Goal: Information Seeking & Learning: Learn about a topic

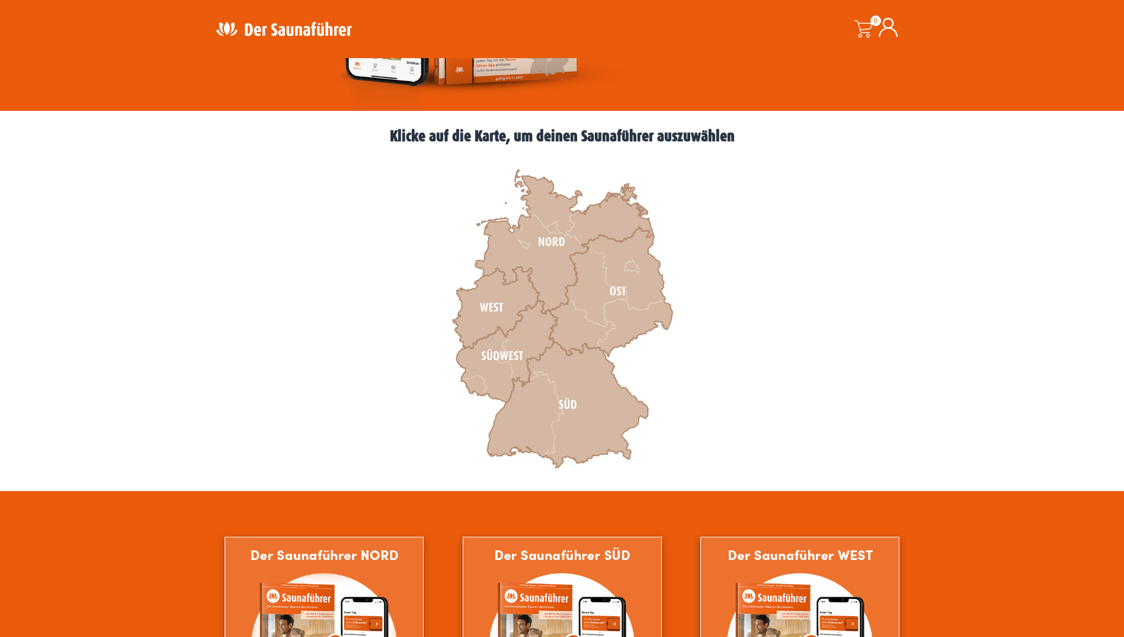
scroll to position [296, 0]
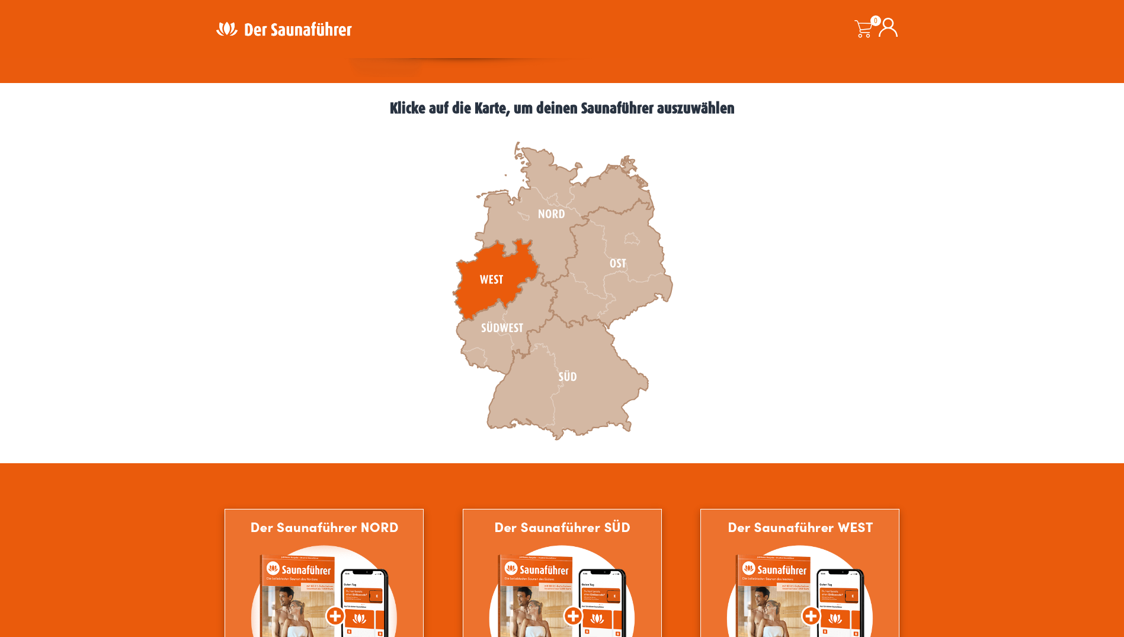
click at [489, 278] on icon at bounding box center [496, 280] width 87 height 82
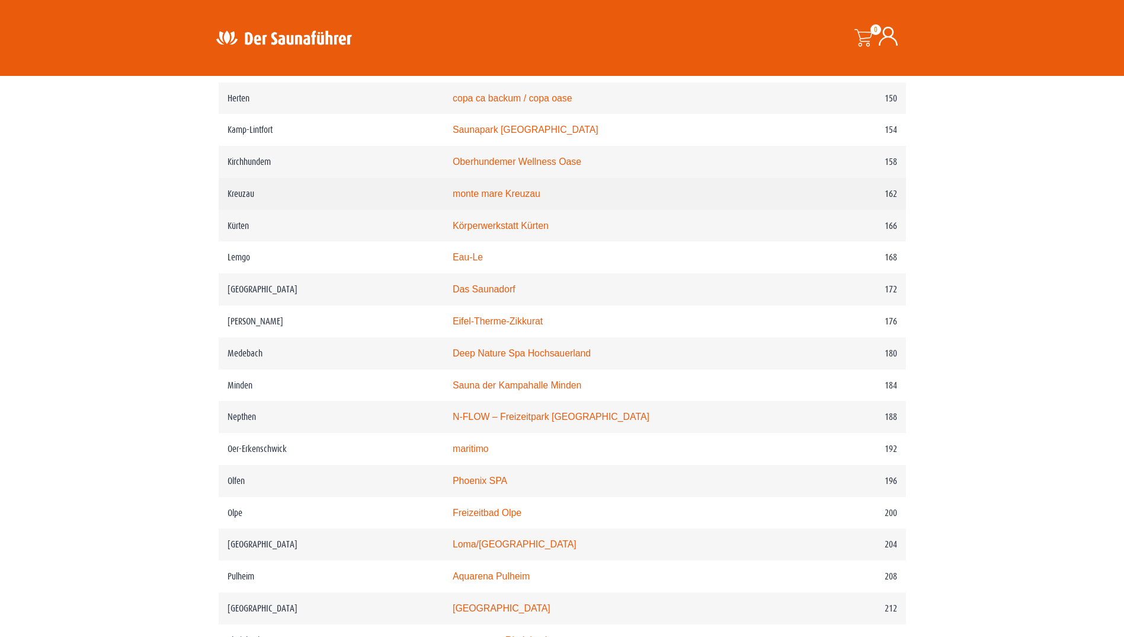
scroll to position [1660, 0]
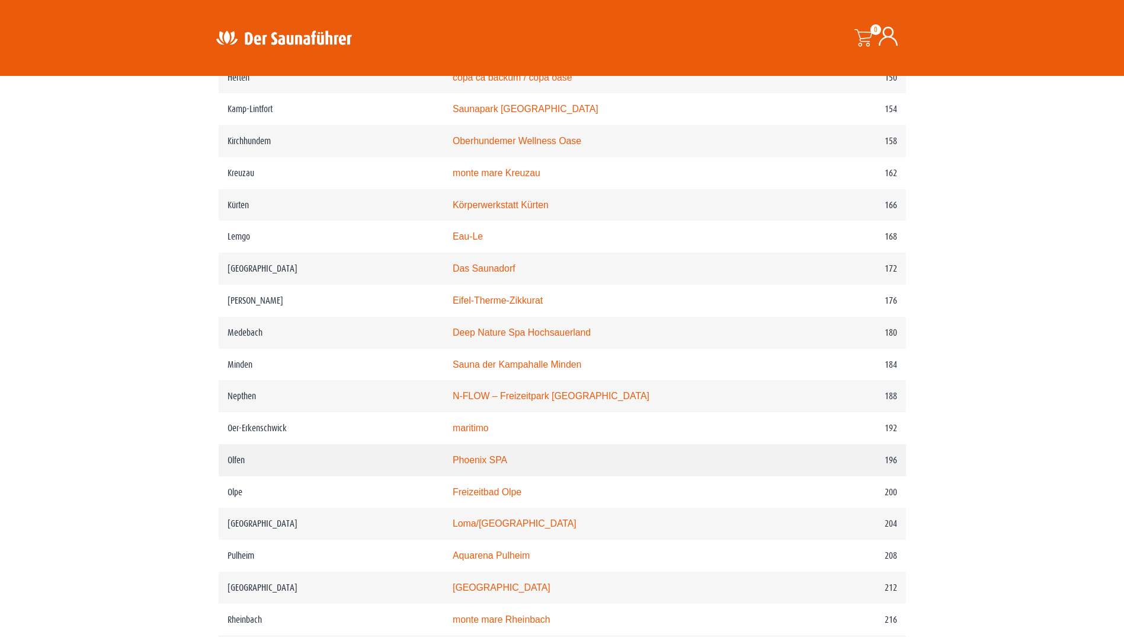
click at [505, 465] on link "Phoenix SPA" at bounding box center [480, 460] width 55 height 10
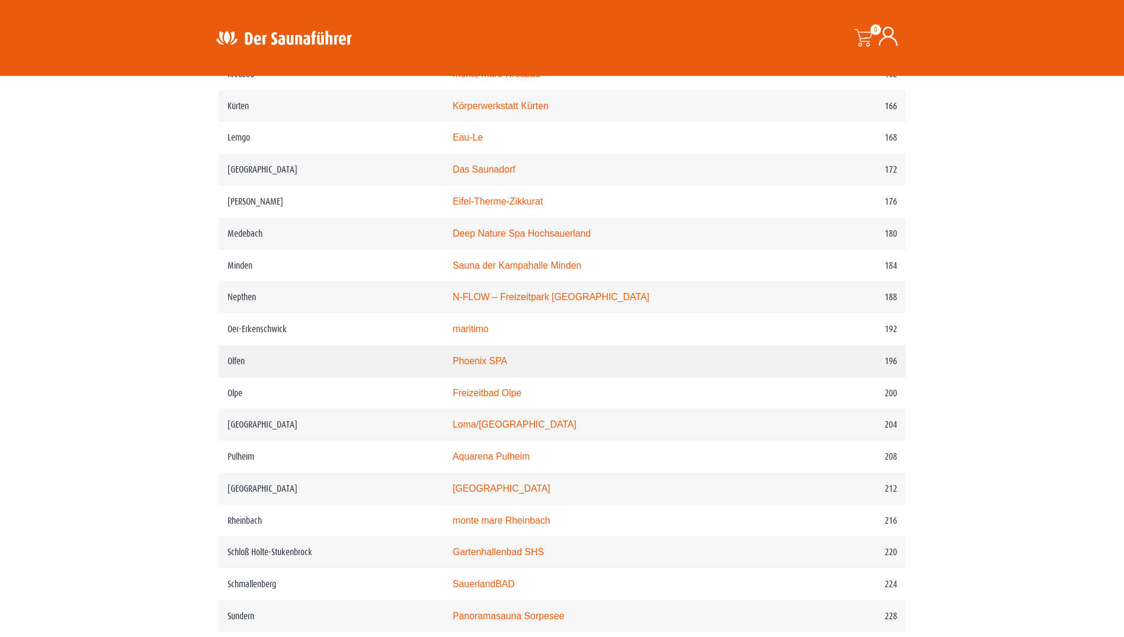
scroll to position [1778, 0]
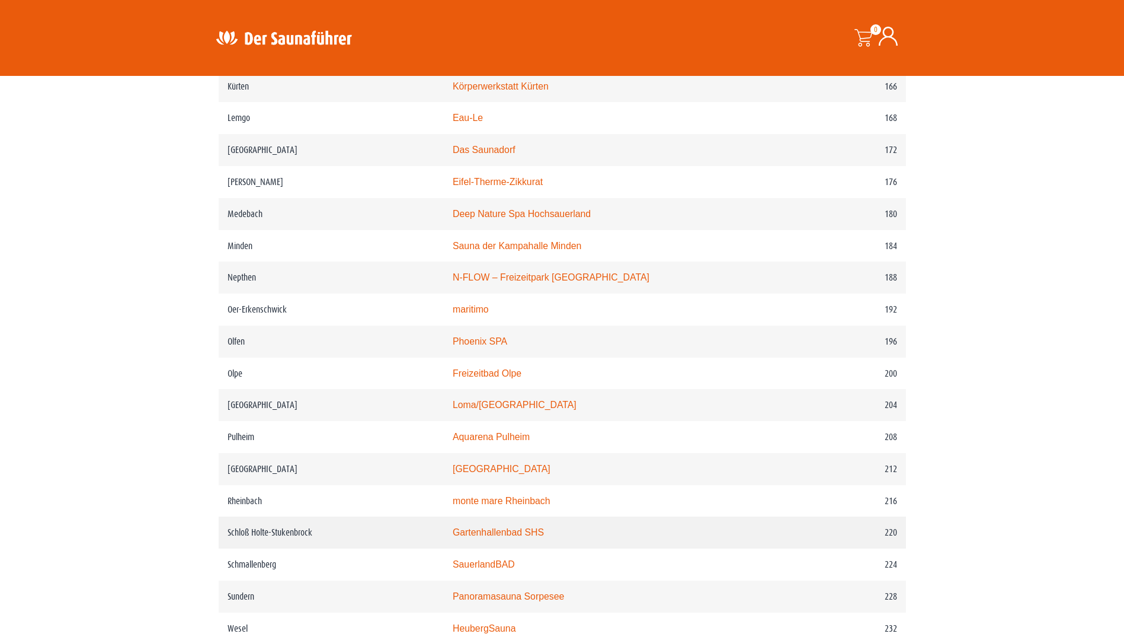
click at [537, 537] on link "Gartenhallenbad SHS" at bounding box center [498, 532] width 91 height 10
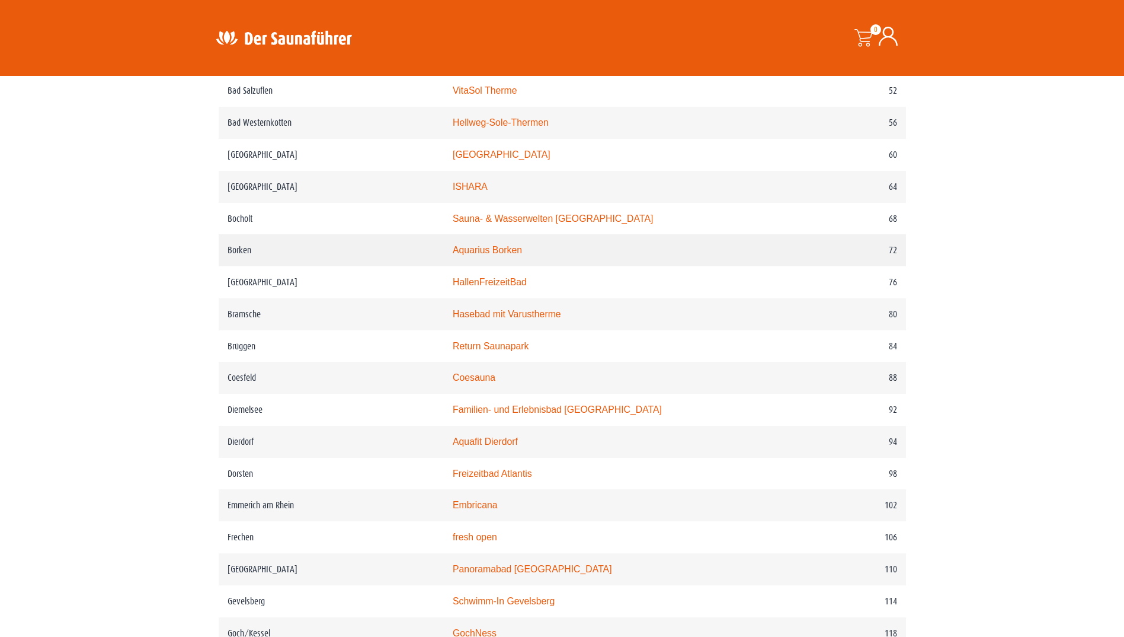
scroll to position [830, 0]
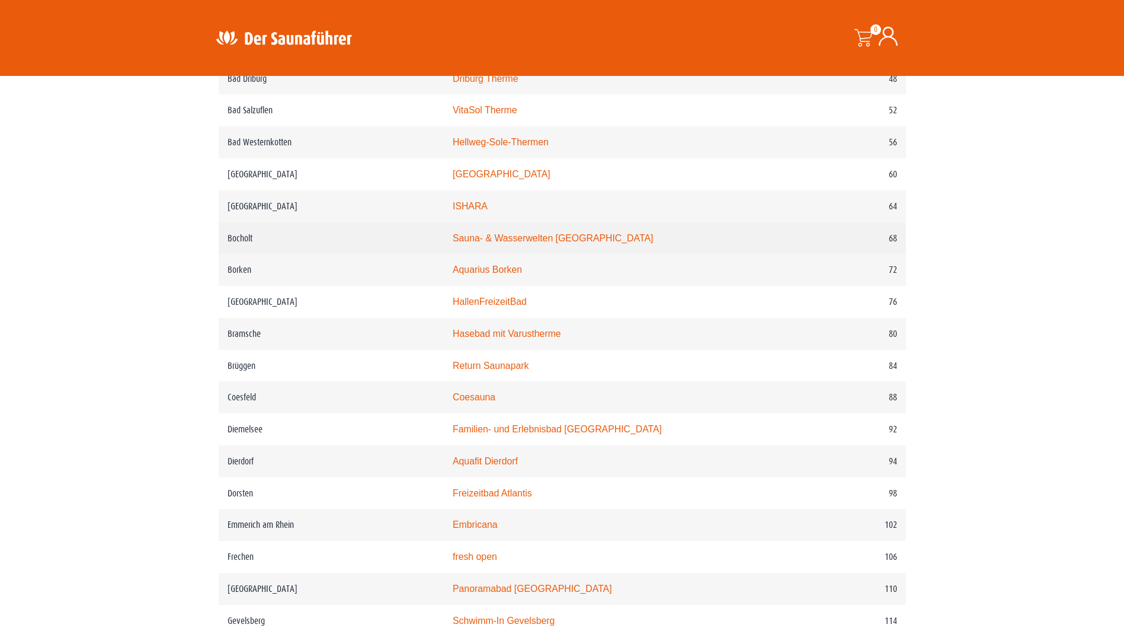
click at [538, 243] on link "Sauna- & Wasserwelten Bahia" at bounding box center [553, 238] width 200 height 10
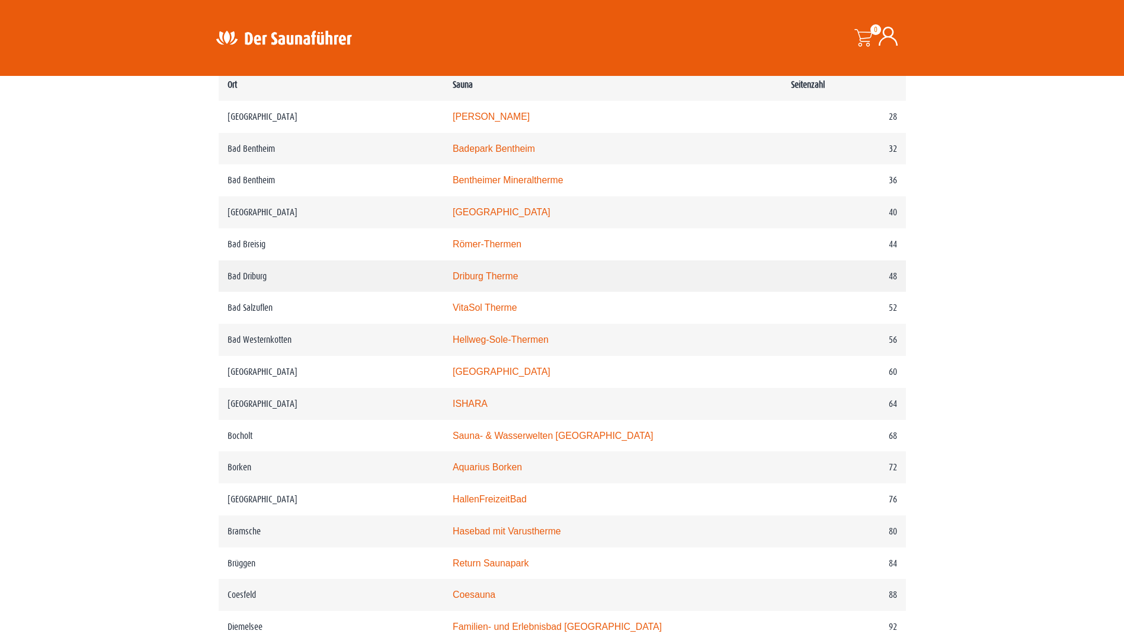
scroll to position [652, 0]
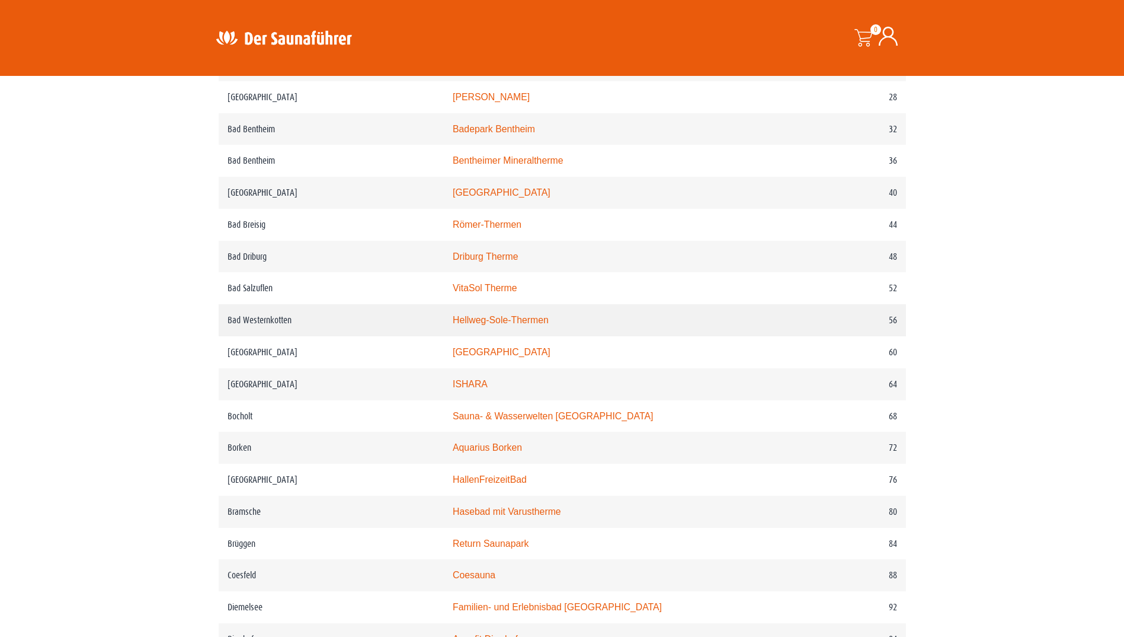
click at [507, 325] on link "Hellweg-Sole-Thermen" at bounding box center [501, 320] width 96 height 10
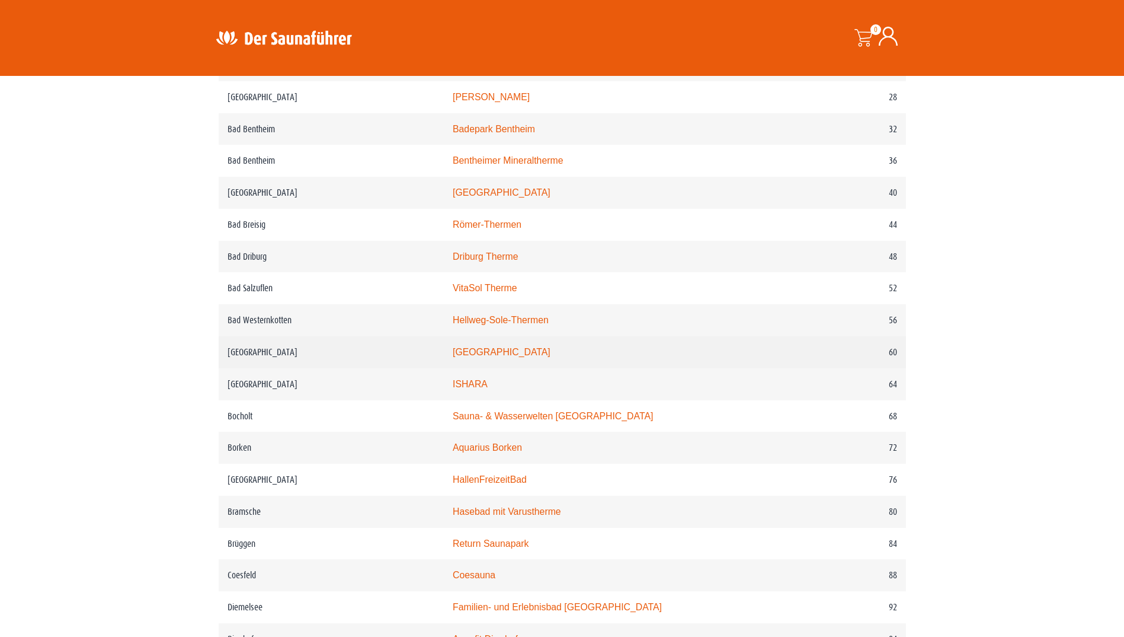
click at [515, 357] on link "monte mare Bedburg" at bounding box center [502, 352] width 98 height 10
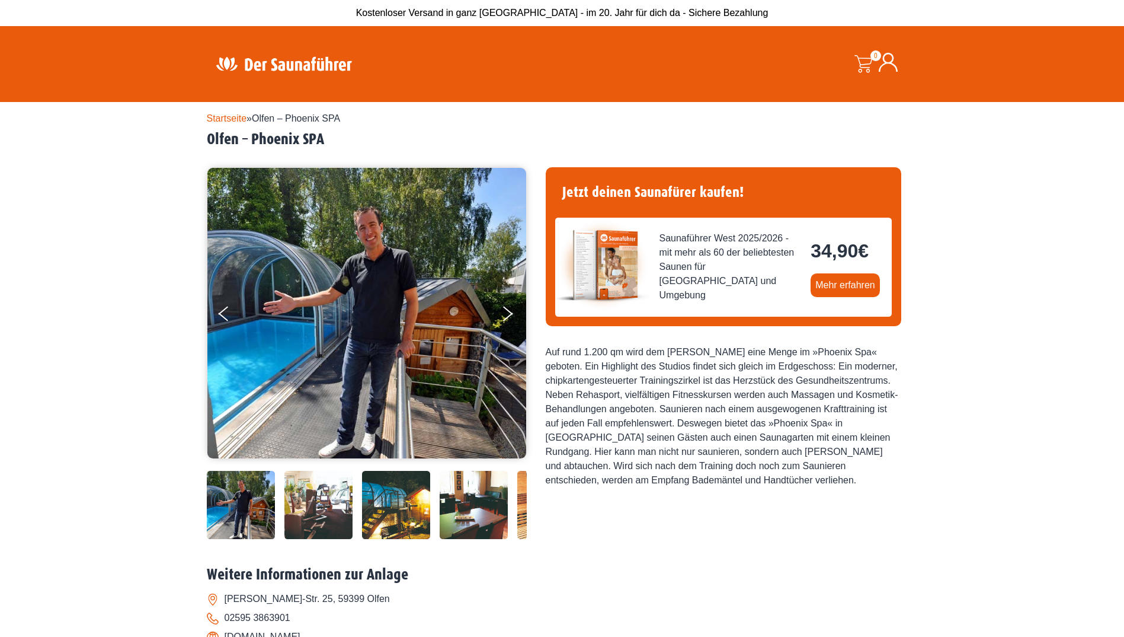
click at [270, 503] on img at bounding box center [241, 505] width 68 height 68
click at [312, 501] on img at bounding box center [319, 505] width 68 height 68
click at [314, 501] on img at bounding box center [319, 505] width 68 height 68
click at [393, 503] on img at bounding box center [396, 505] width 68 height 68
click at [473, 513] on img at bounding box center [474, 505] width 68 height 68
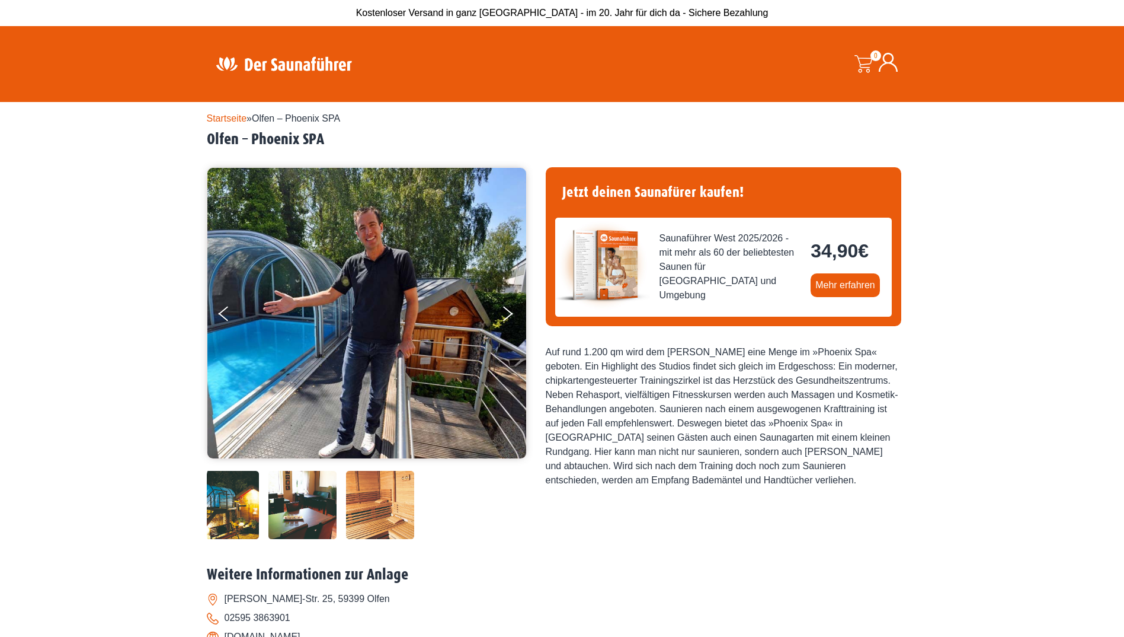
drag, startPoint x: 472, startPoint y: 513, endPoint x: 301, endPoint y: 509, distance: 171.4
click at [301, 509] on img at bounding box center [303, 505] width 68 height 68
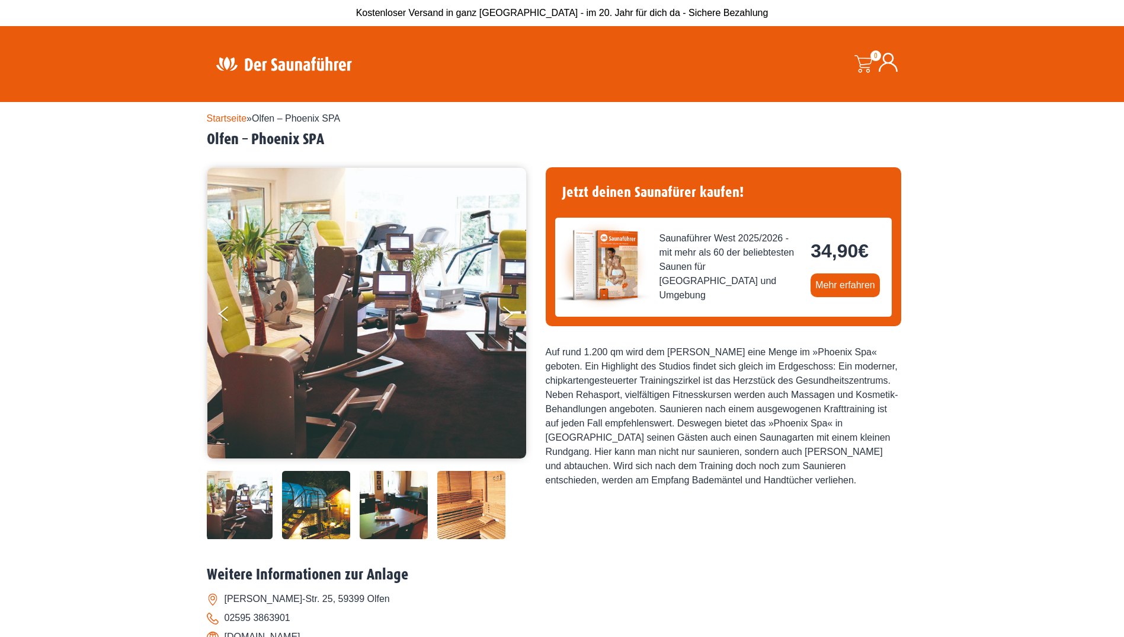
click at [469, 507] on img at bounding box center [471, 505] width 68 height 68
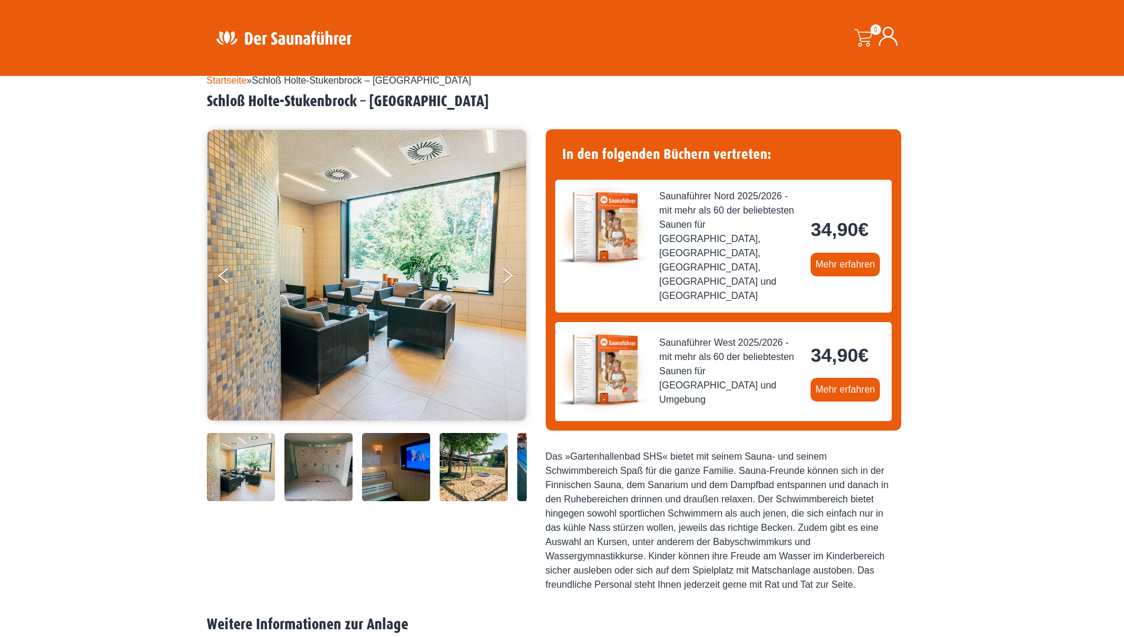
scroll to position [59, 0]
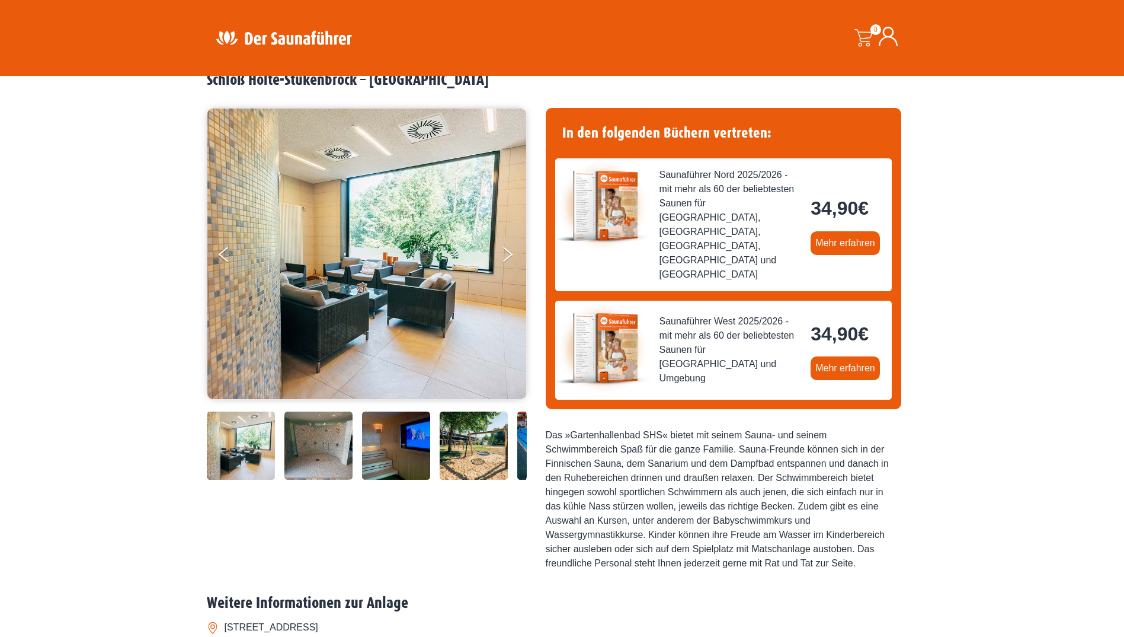
click at [488, 467] on img at bounding box center [474, 445] width 68 height 68
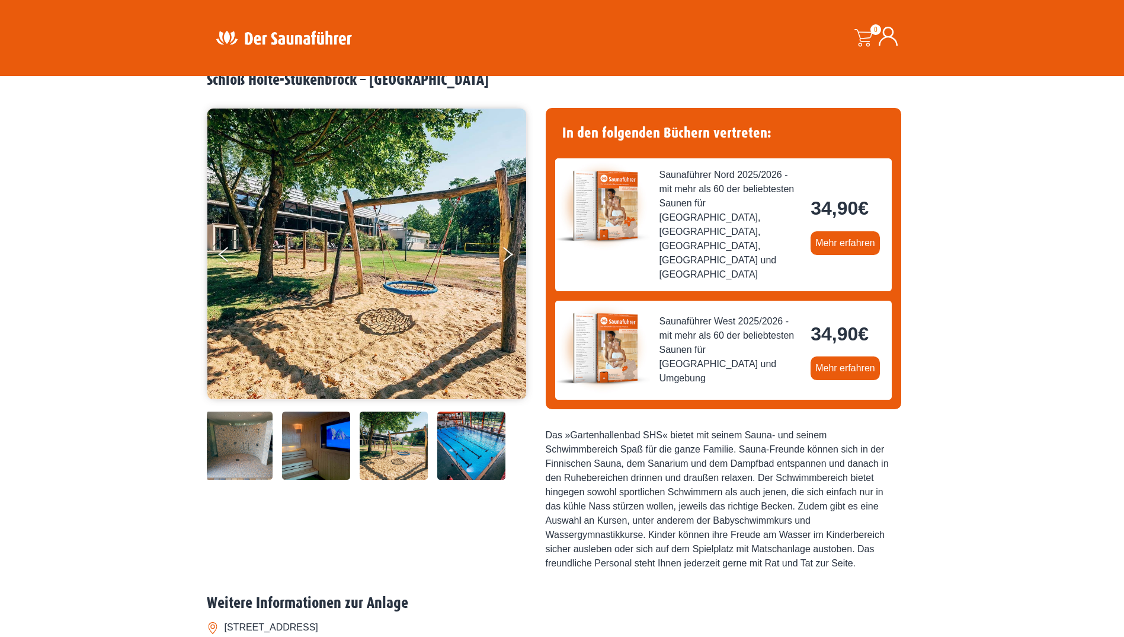
click at [496, 466] on img at bounding box center [471, 445] width 68 height 68
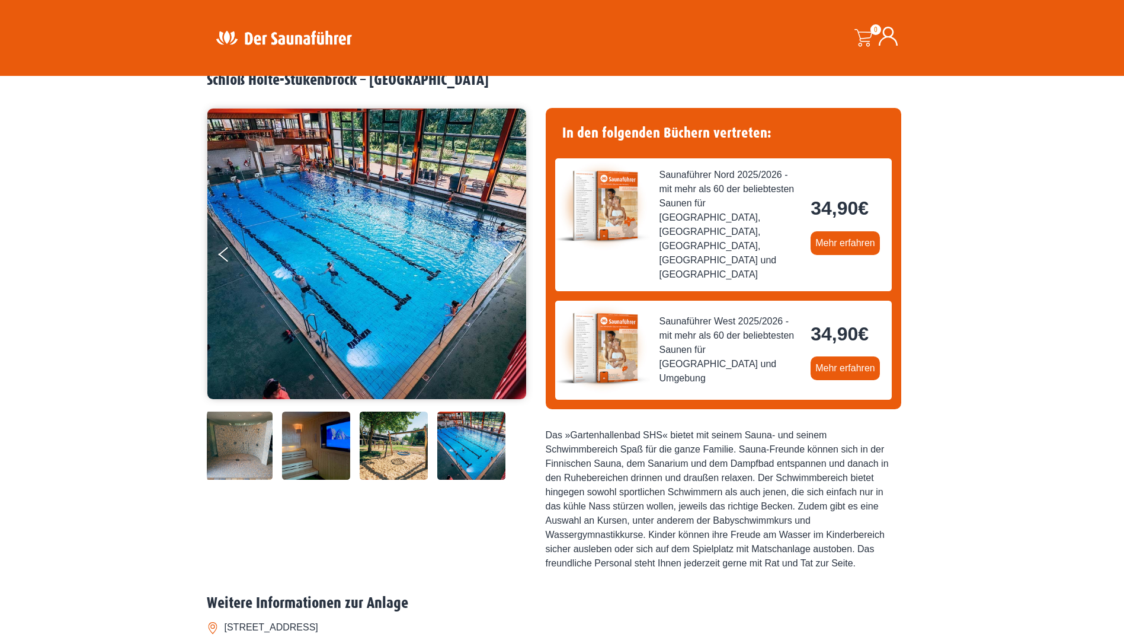
click at [285, 455] on img at bounding box center [316, 445] width 68 height 68
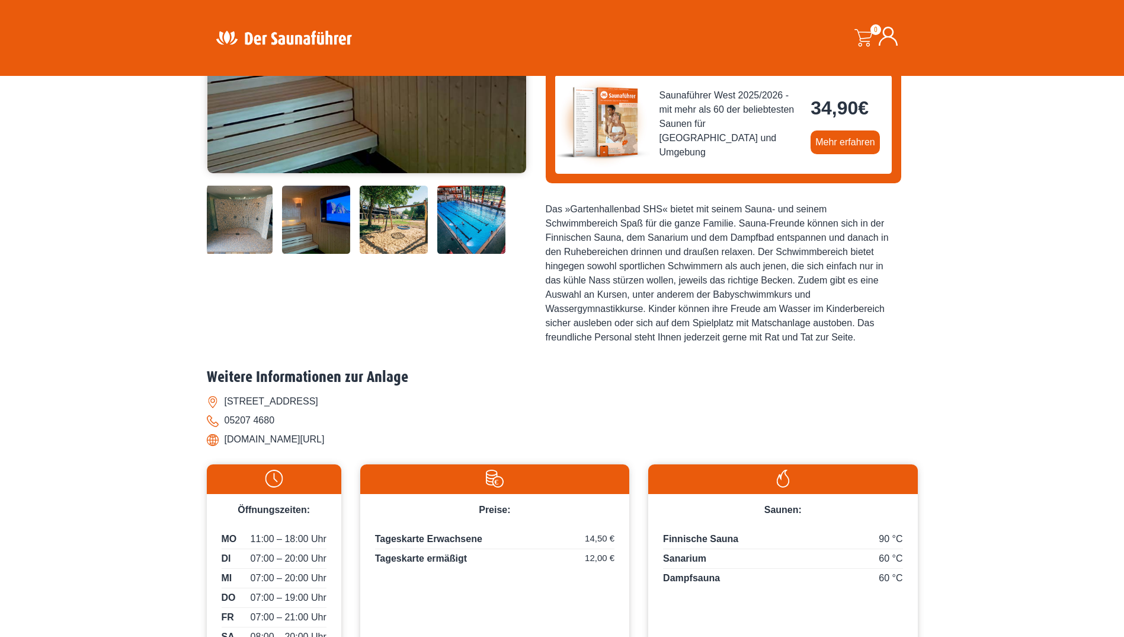
scroll to position [296, 0]
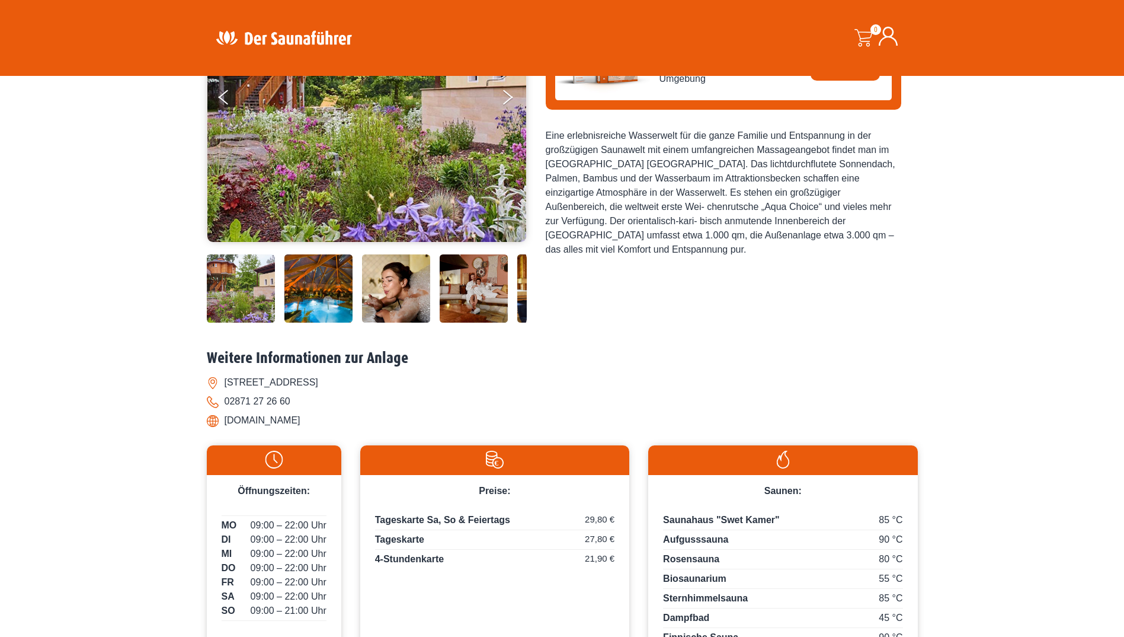
scroll to position [237, 0]
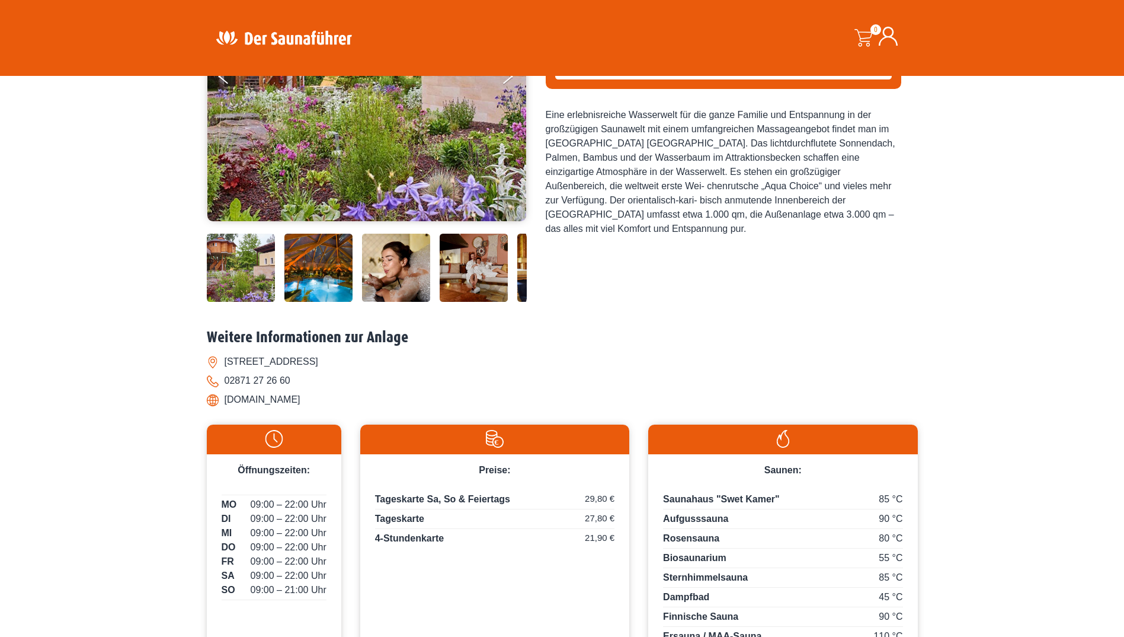
click at [324, 289] on img at bounding box center [319, 268] width 68 height 68
click at [325, 288] on img at bounding box center [319, 268] width 68 height 68
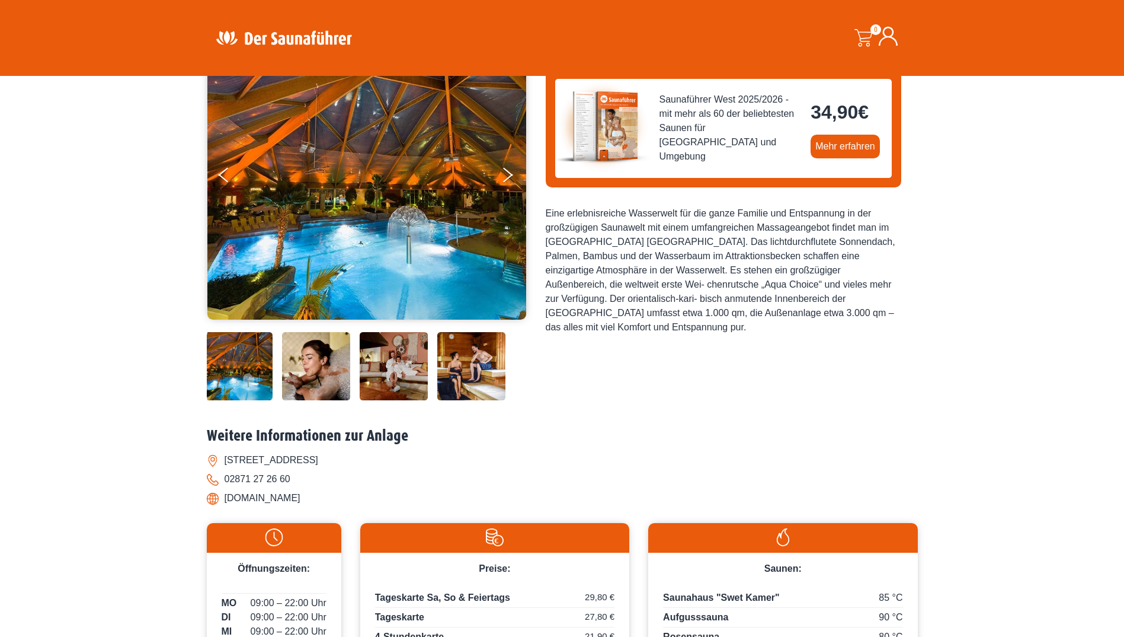
scroll to position [119, 0]
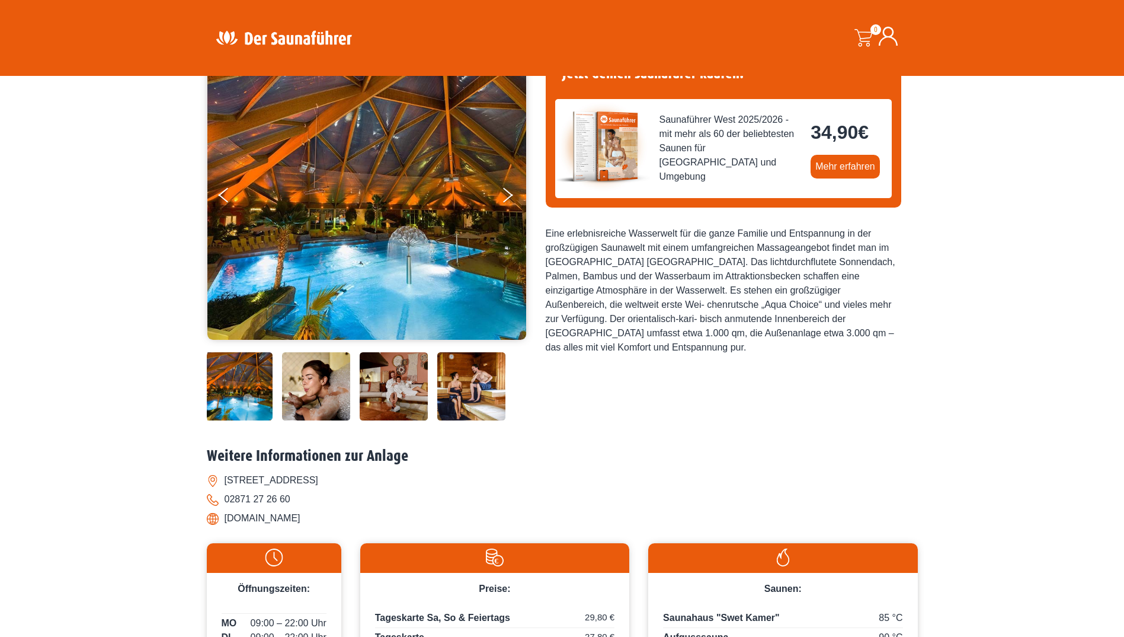
click at [339, 392] on img at bounding box center [316, 386] width 68 height 68
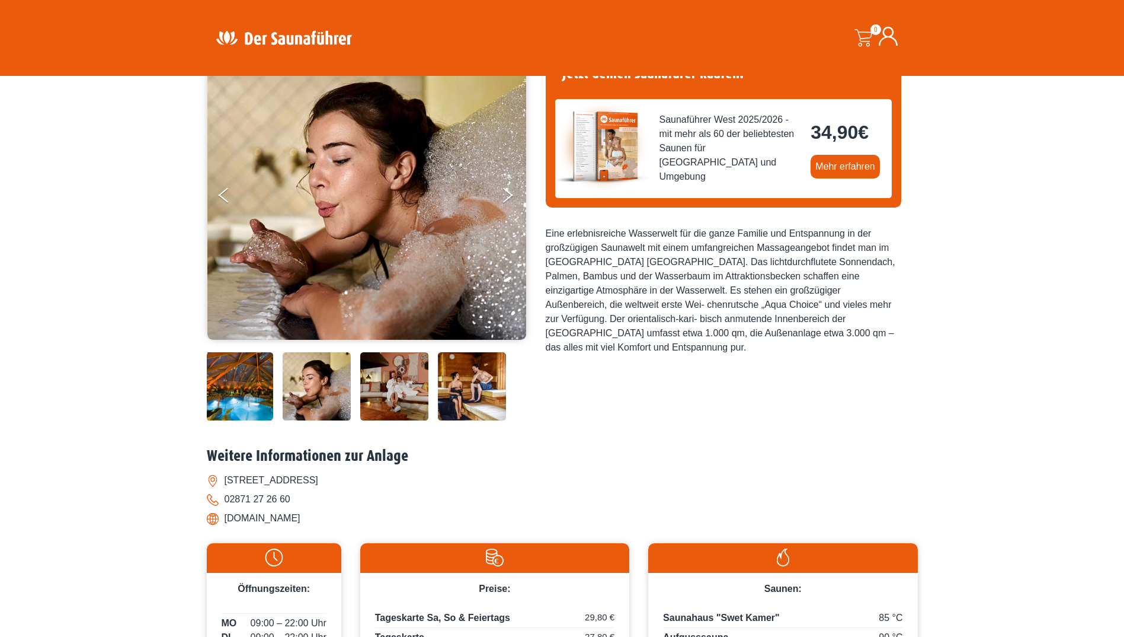
click at [376, 388] on img at bounding box center [394, 386] width 68 height 68
click at [387, 386] on img at bounding box center [394, 386] width 68 height 68
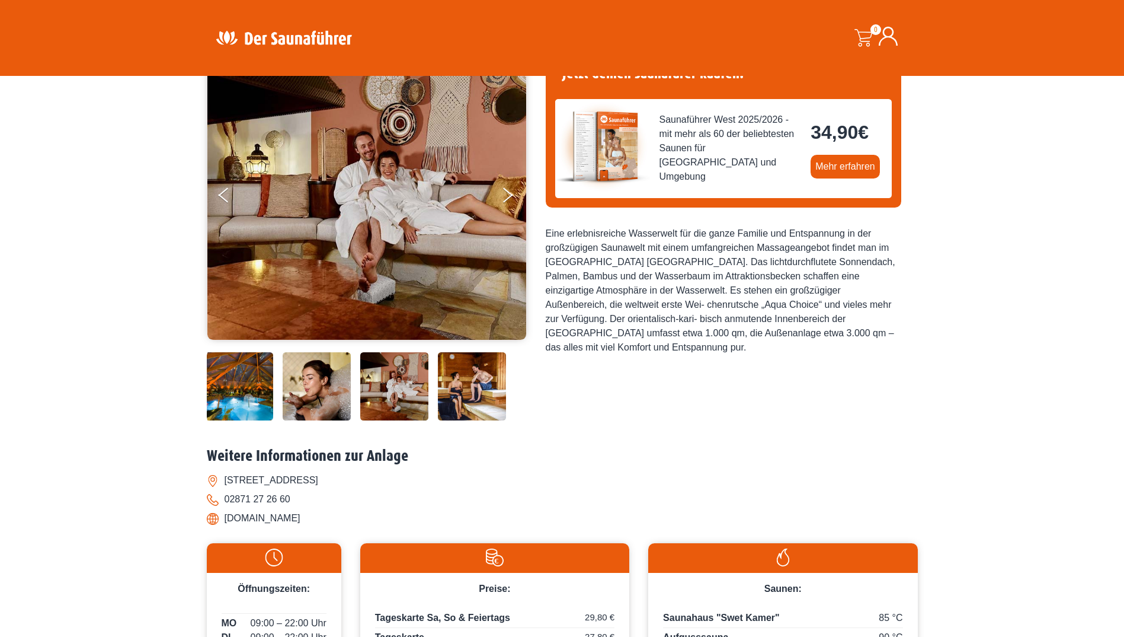
click at [458, 386] on img at bounding box center [472, 386] width 68 height 68
click at [467, 388] on img at bounding box center [471, 386] width 68 height 68
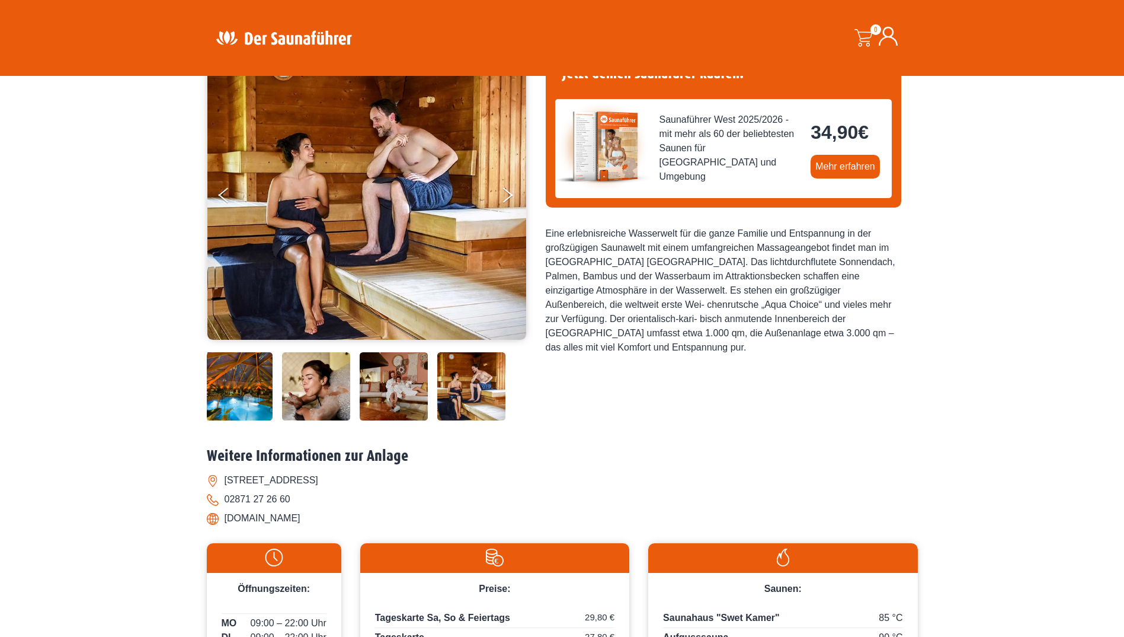
click at [398, 391] on img at bounding box center [394, 386] width 68 height 68
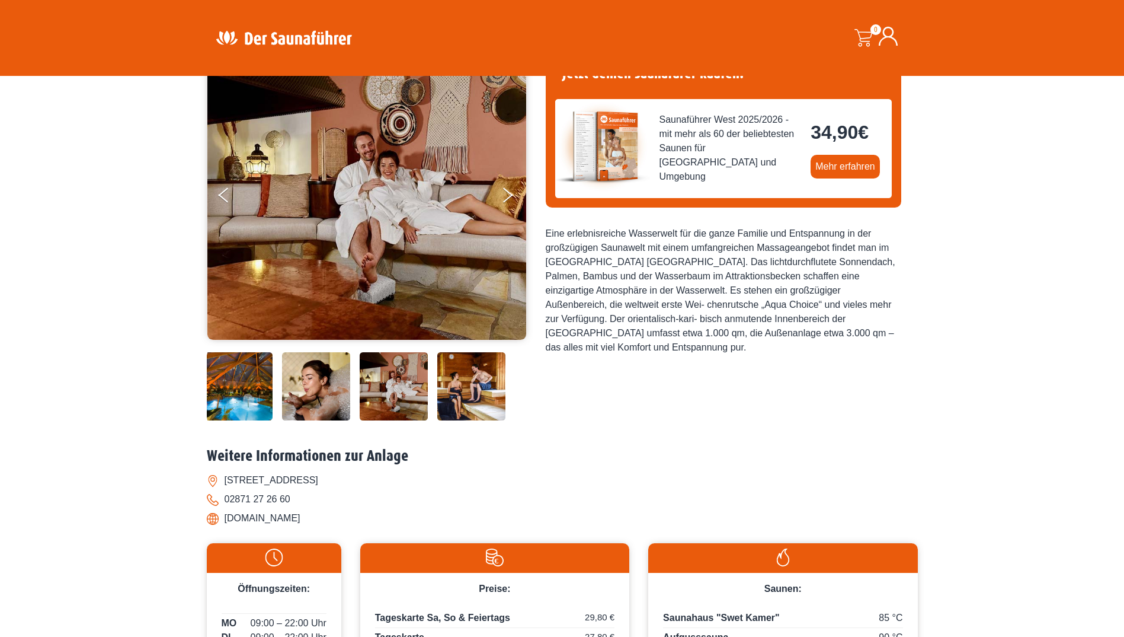
click at [454, 387] on img at bounding box center [471, 386] width 68 height 68
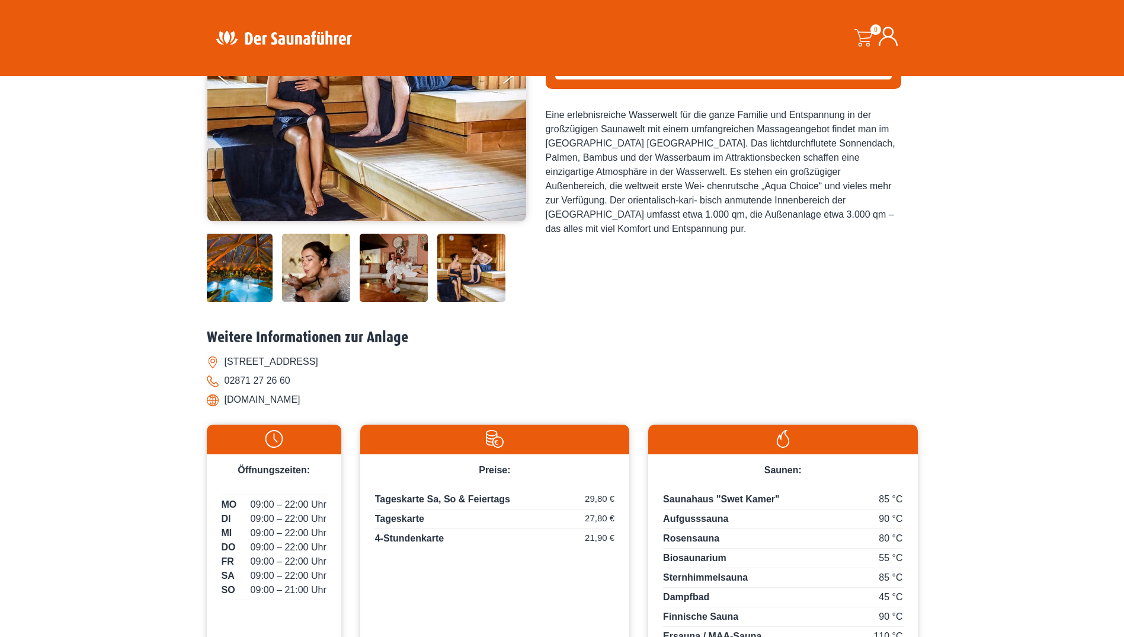
scroll to position [296, 0]
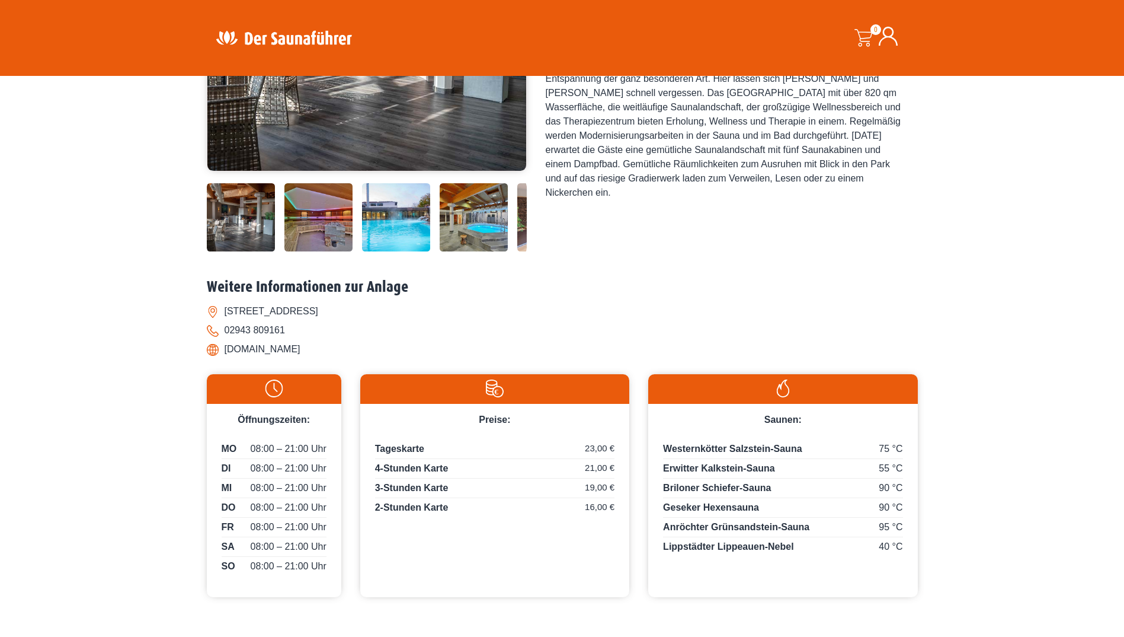
scroll to position [296, 0]
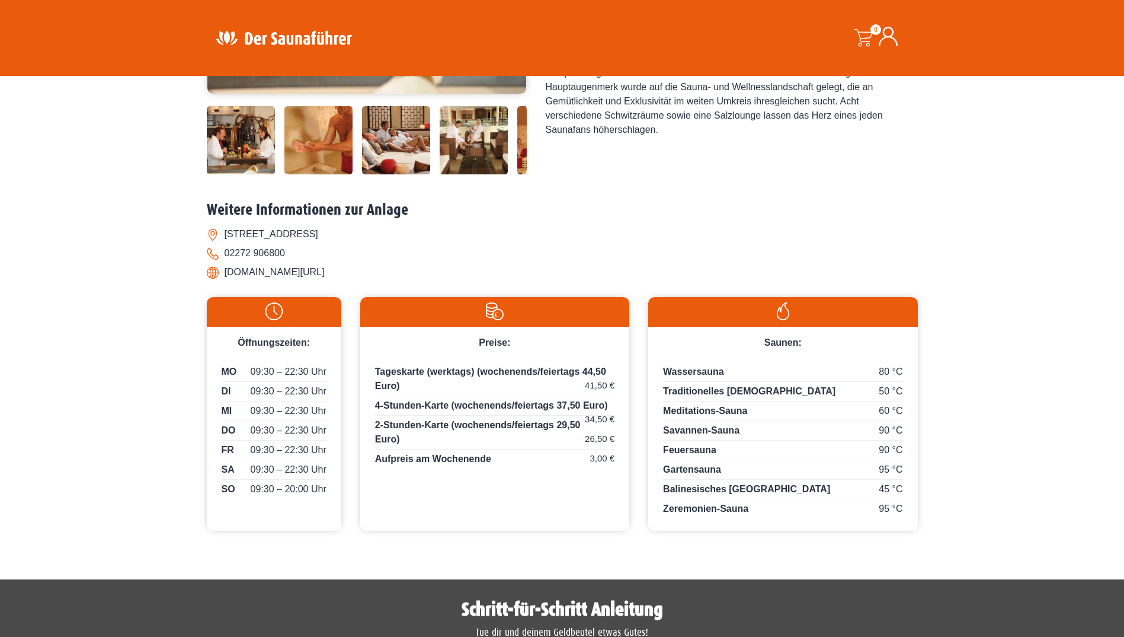
scroll to position [356, 0]
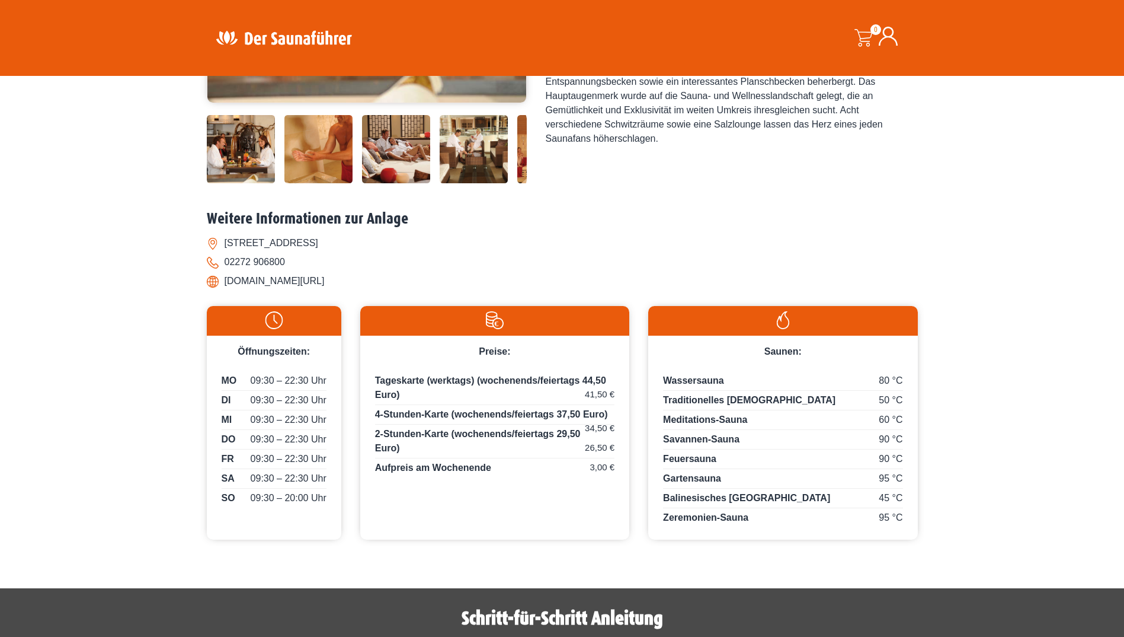
click at [349, 279] on li "[DOMAIN_NAME][URL]" at bounding box center [562, 280] width 711 height 19
drag, startPoint x: 347, startPoint y: 282, endPoint x: 219, endPoint y: 278, distance: 127.5
click at [219, 278] on li "[DOMAIN_NAME][URL]" at bounding box center [562, 280] width 711 height 19
copy li "[DOMAIN_NAME][URL]"
